Goal: Information Seeking & Learning: Learn about a topic

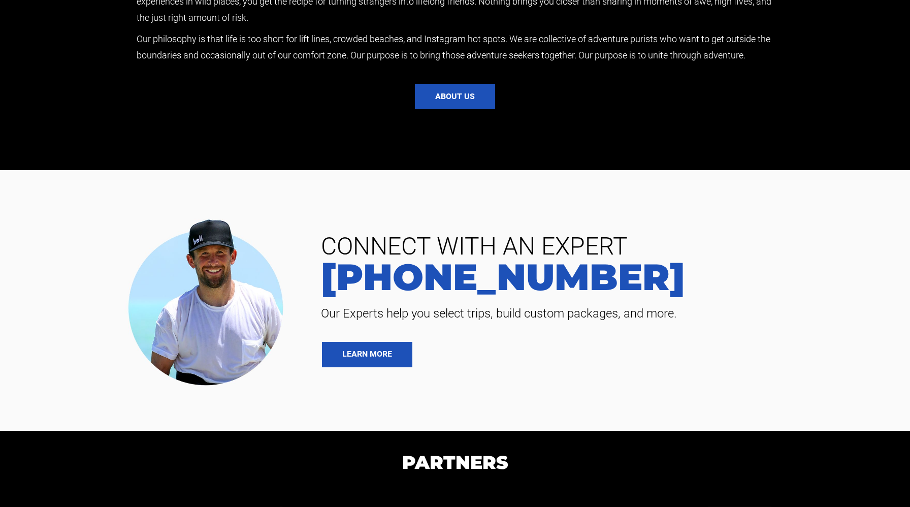
scroll to position [2440, 0]
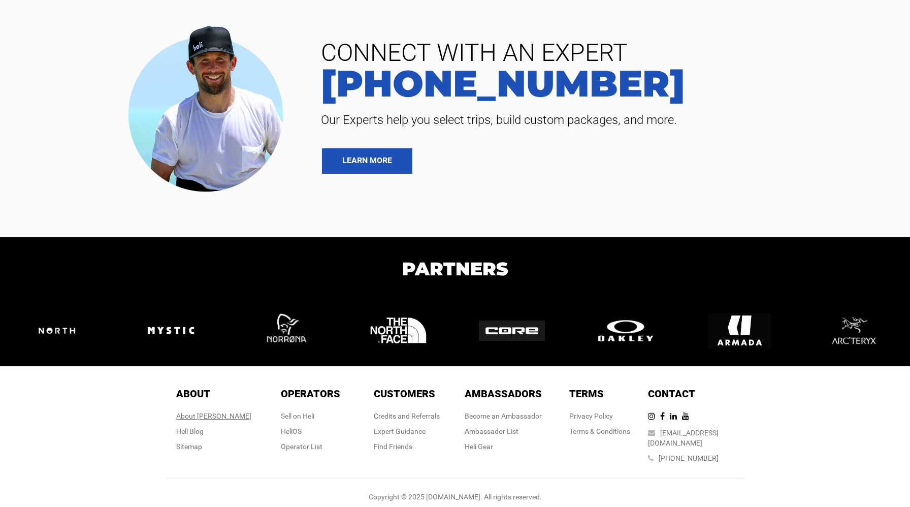
click at [214, 416] on div "About [PERSON_NAME]" at bounding box center [213, 416] width 75 height 10
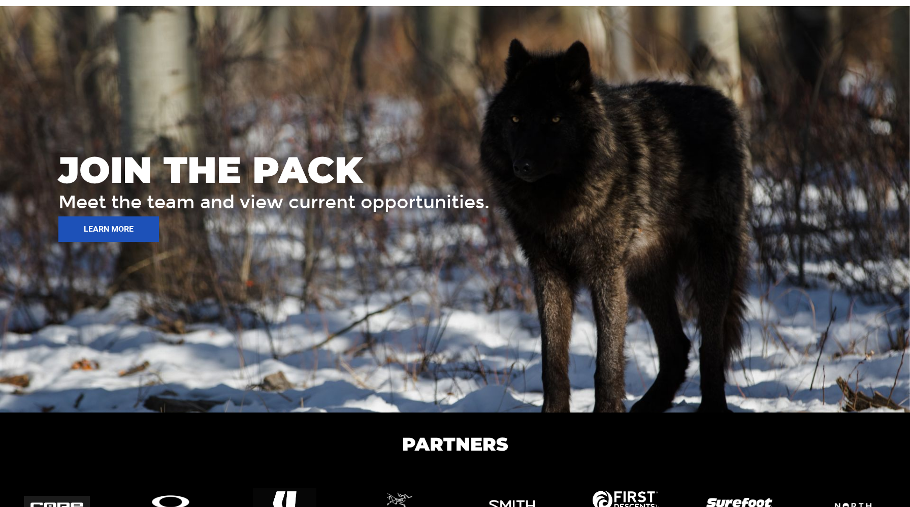
scroll to position [1546, 0]
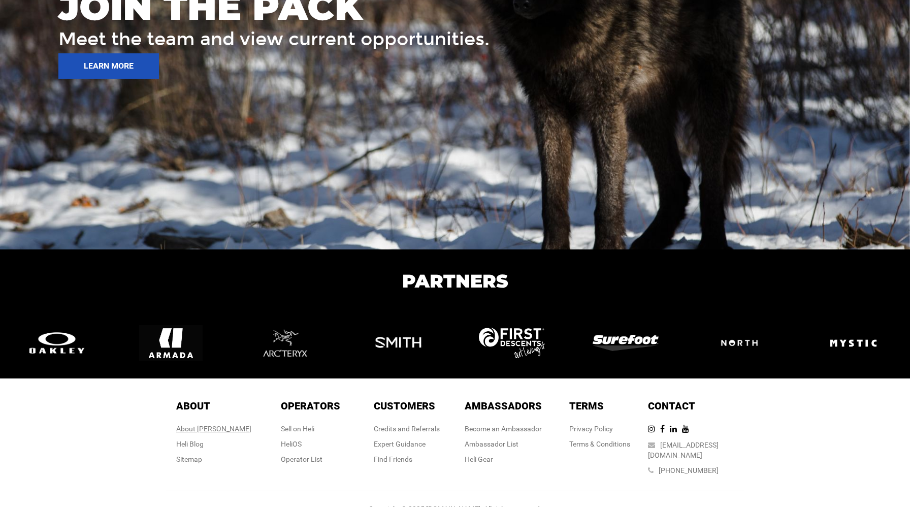
click at [218, 424] on div "About [PERSON_NAME]" at bounding box center [213, 429] width 75 height 10
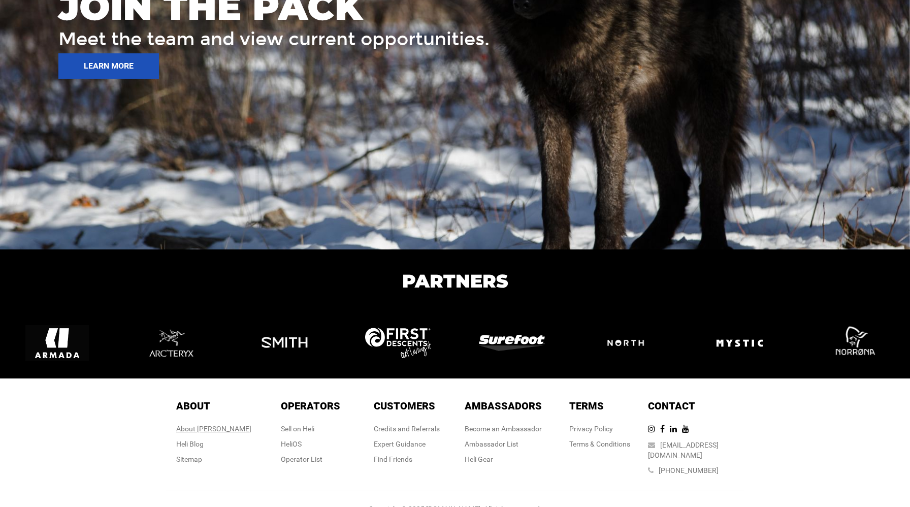
click at [213, 424] on div "About [PERSON_NAME]" at bounding box center [213, 429] width 75 height 10
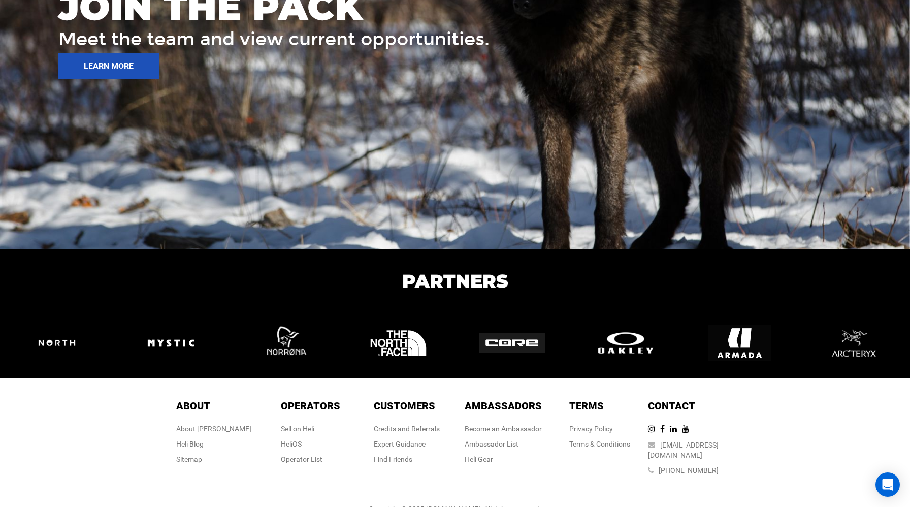
click at [213, 424] on div "About [PERSON_NAME]" at bounding box center [213, 429] width 75 height 10
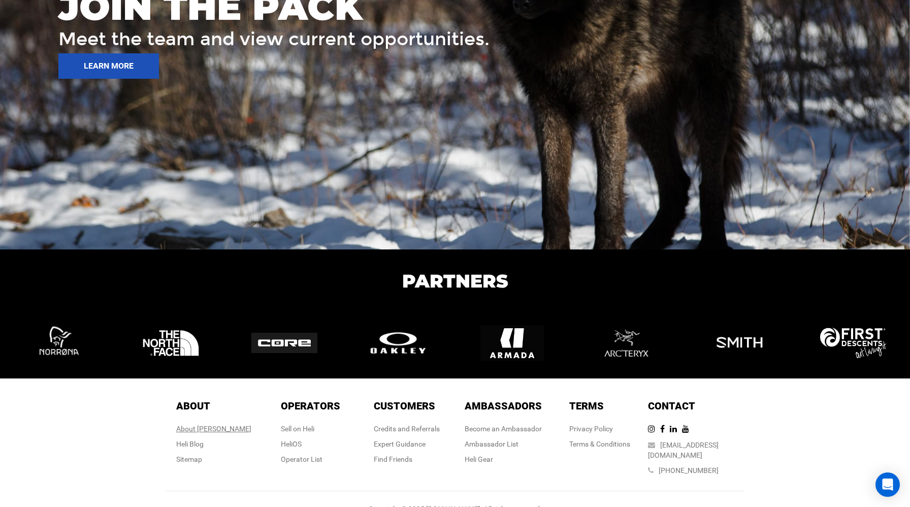
click at [213, 424] on div "About [PERSON_NAME]" at bounding box center [213, 429] width 75 height 10
